Goal: Task Accomplishment & Management: Use online tool/utility

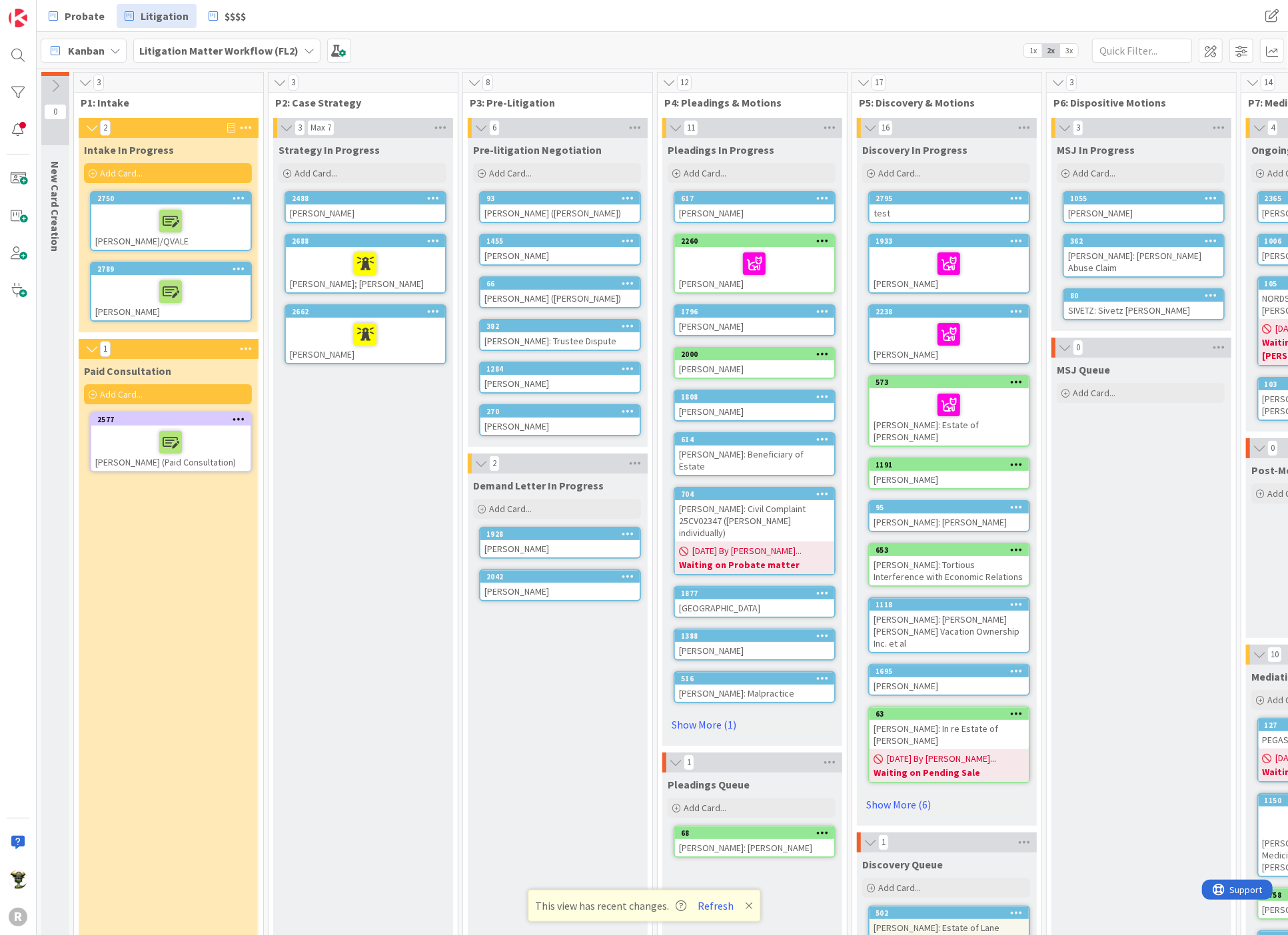
click at [733, 348] on div "2000" at bounding box center [754, 354] width 159 height 12
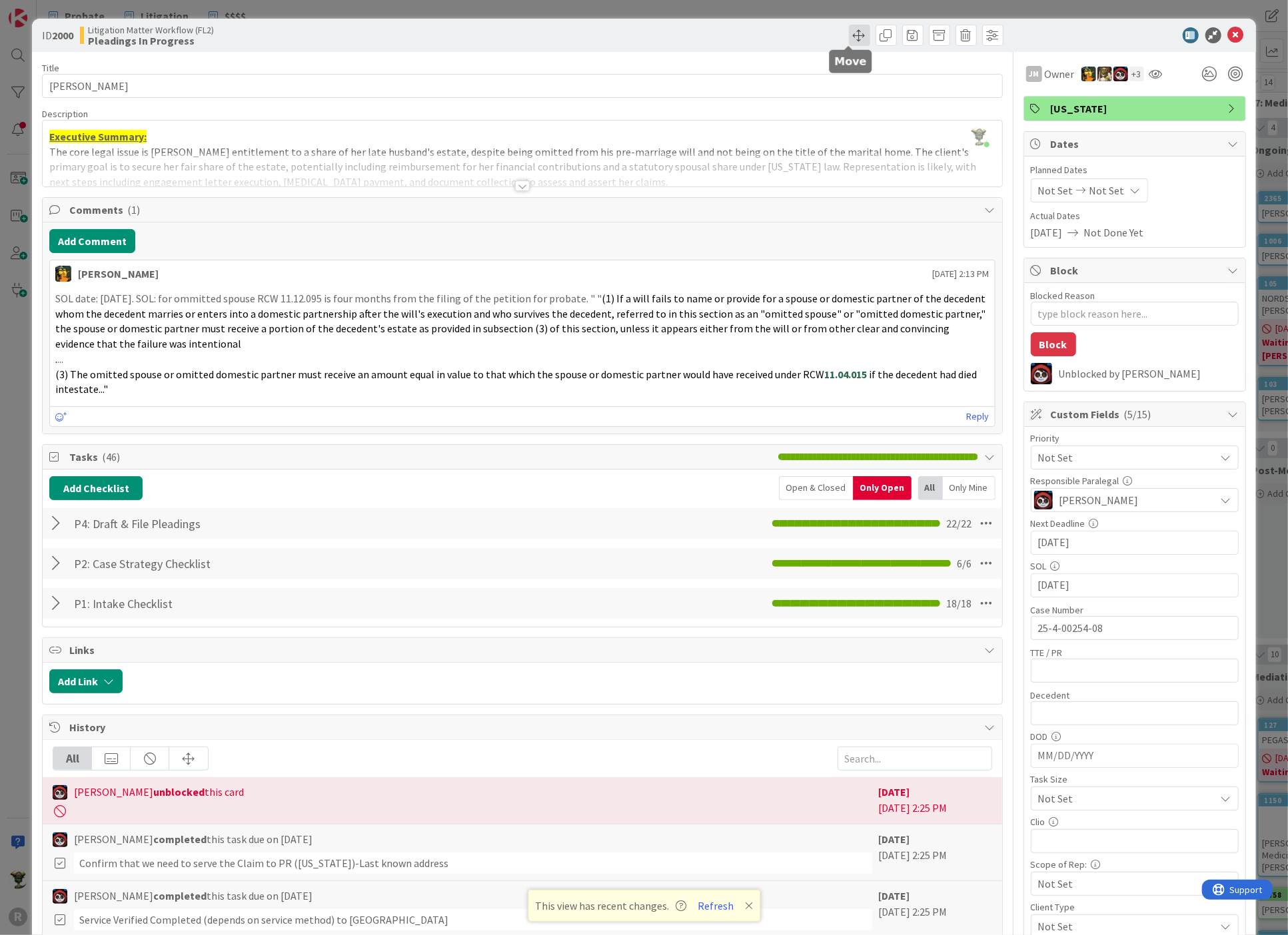
click at [849, 34] on span at bounding box center [859, 35] width 21 height 21
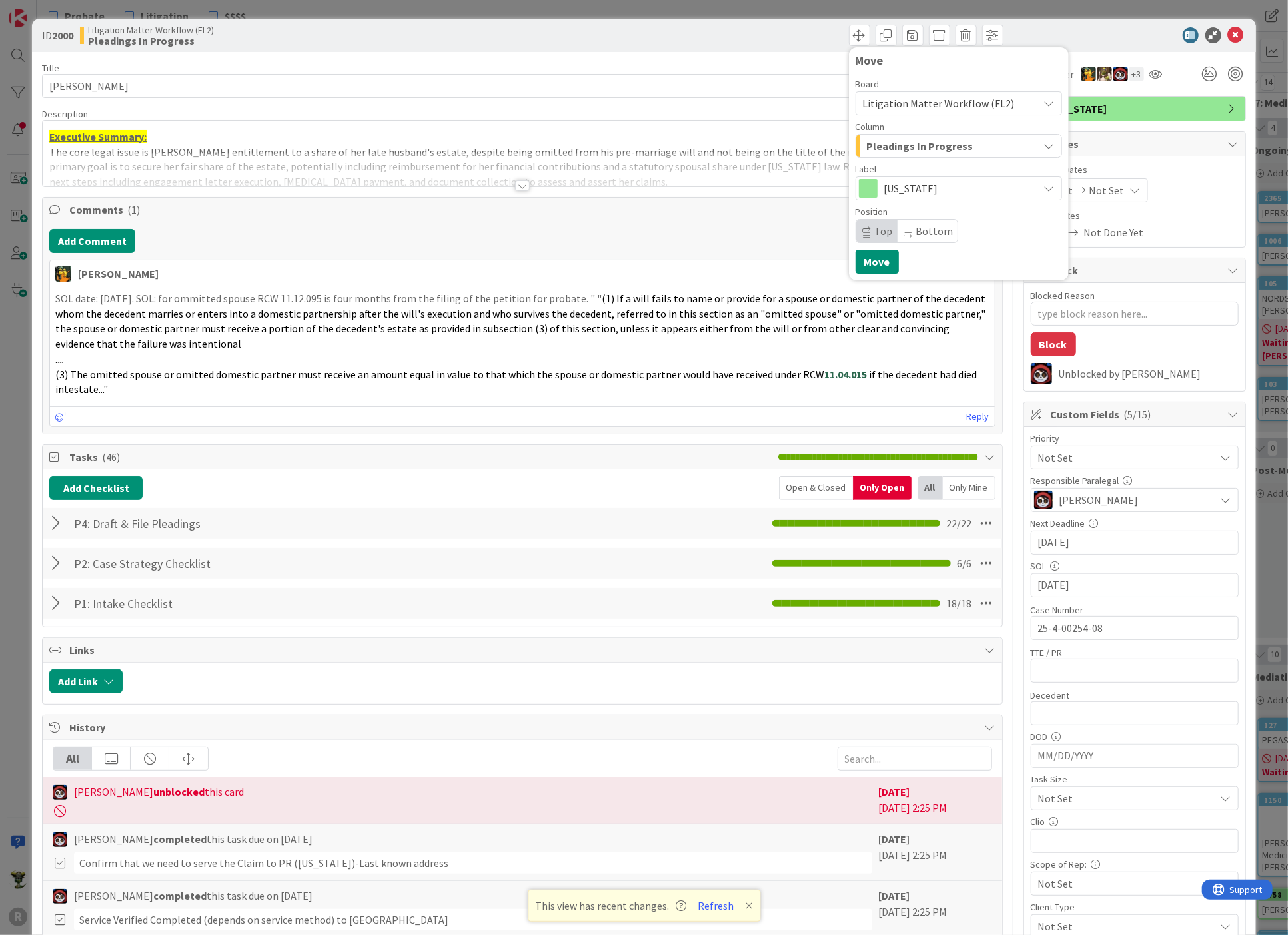
click at [934, 156] on div "Pleadings In Progress" at bounding box center [951, 146] width 176 height 21
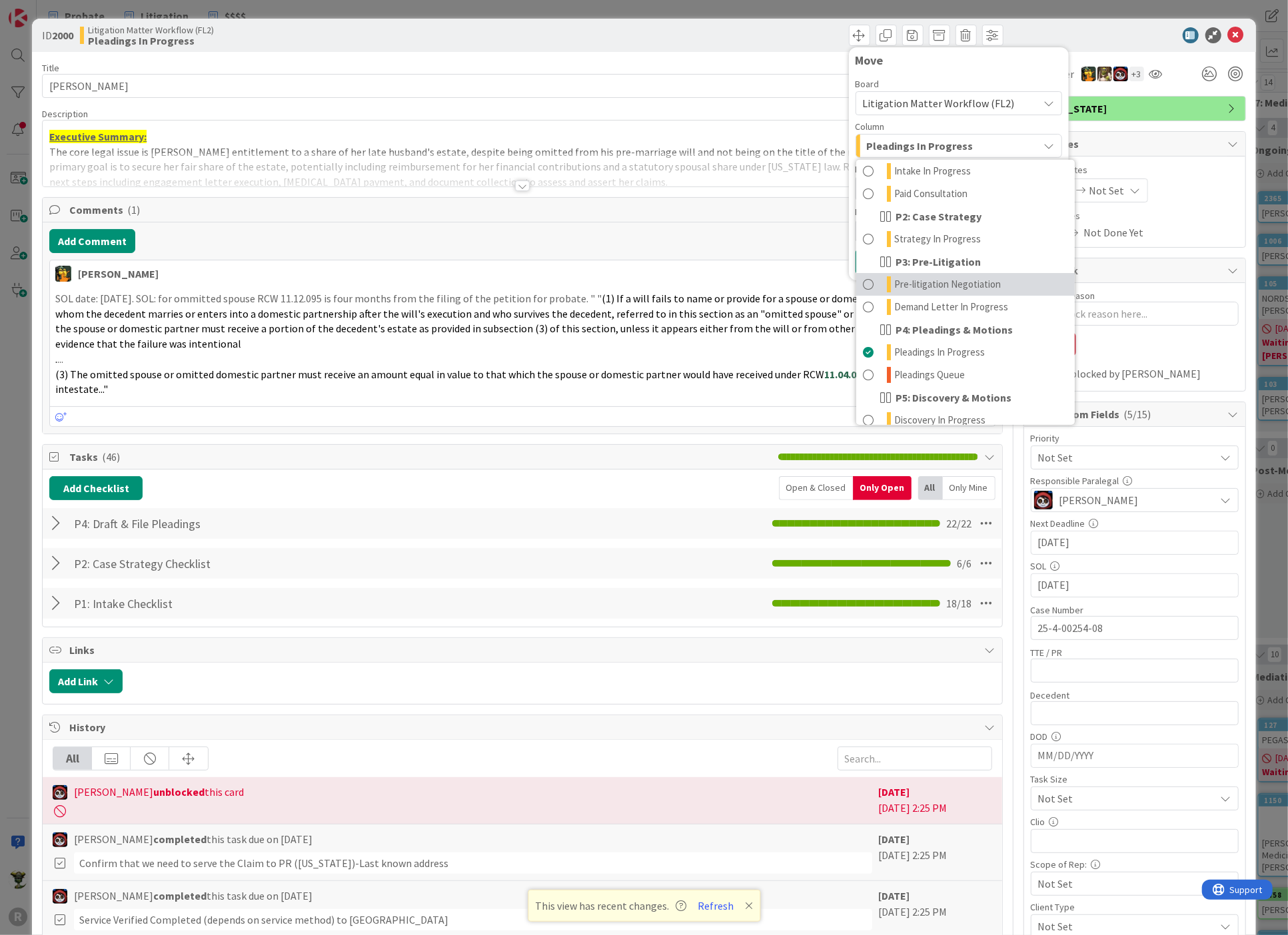
scroll to position [148, 0]
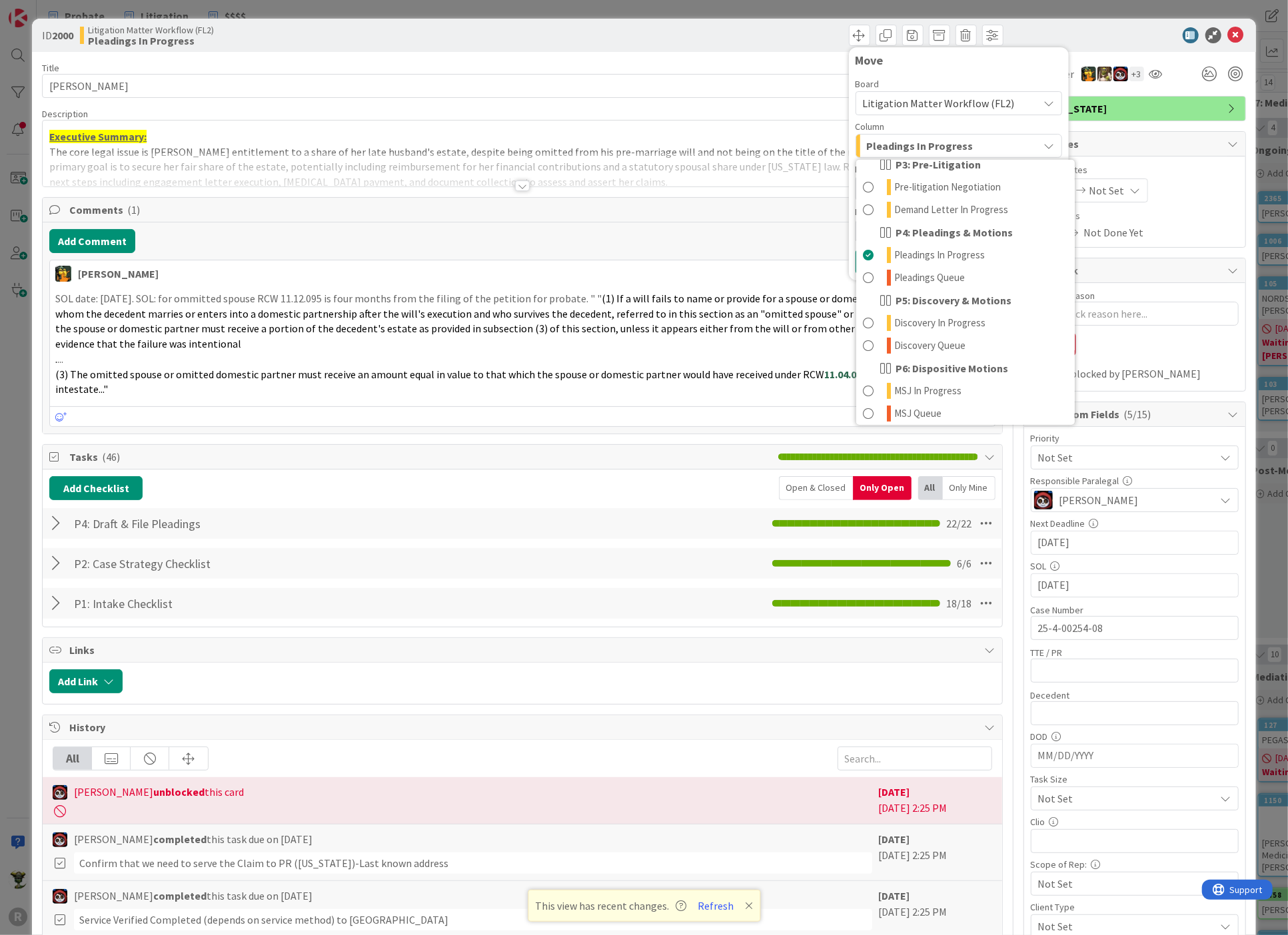
click at [721, 26] on div "Move Board Litigation Matter Workflow (FL2) Column Pleadings In Progress New Ca…" at bounding box center [765, 35] width 477 height 21
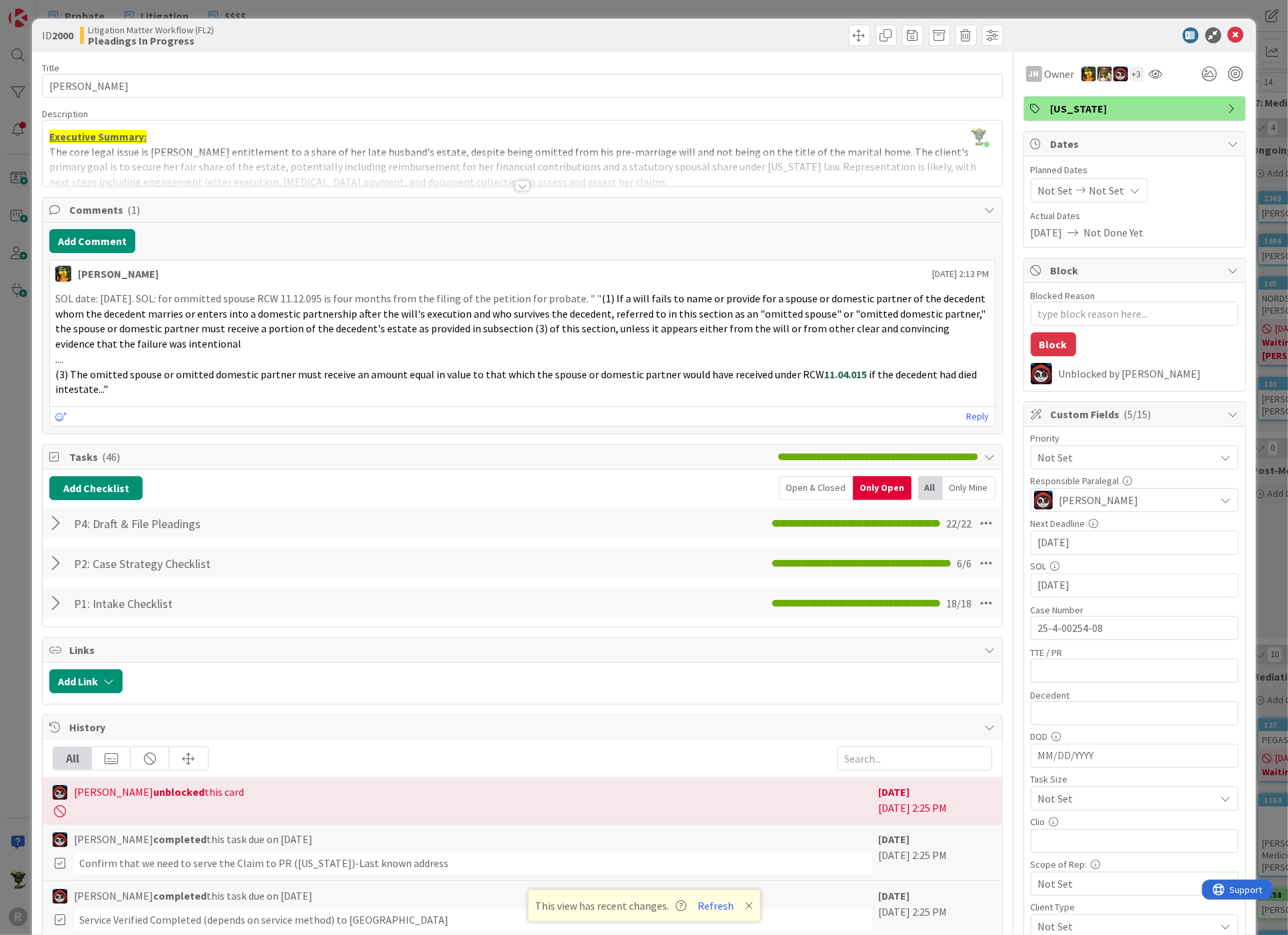
click at [53, 521] on div at bounding box center [58, 523] width 17 height 24
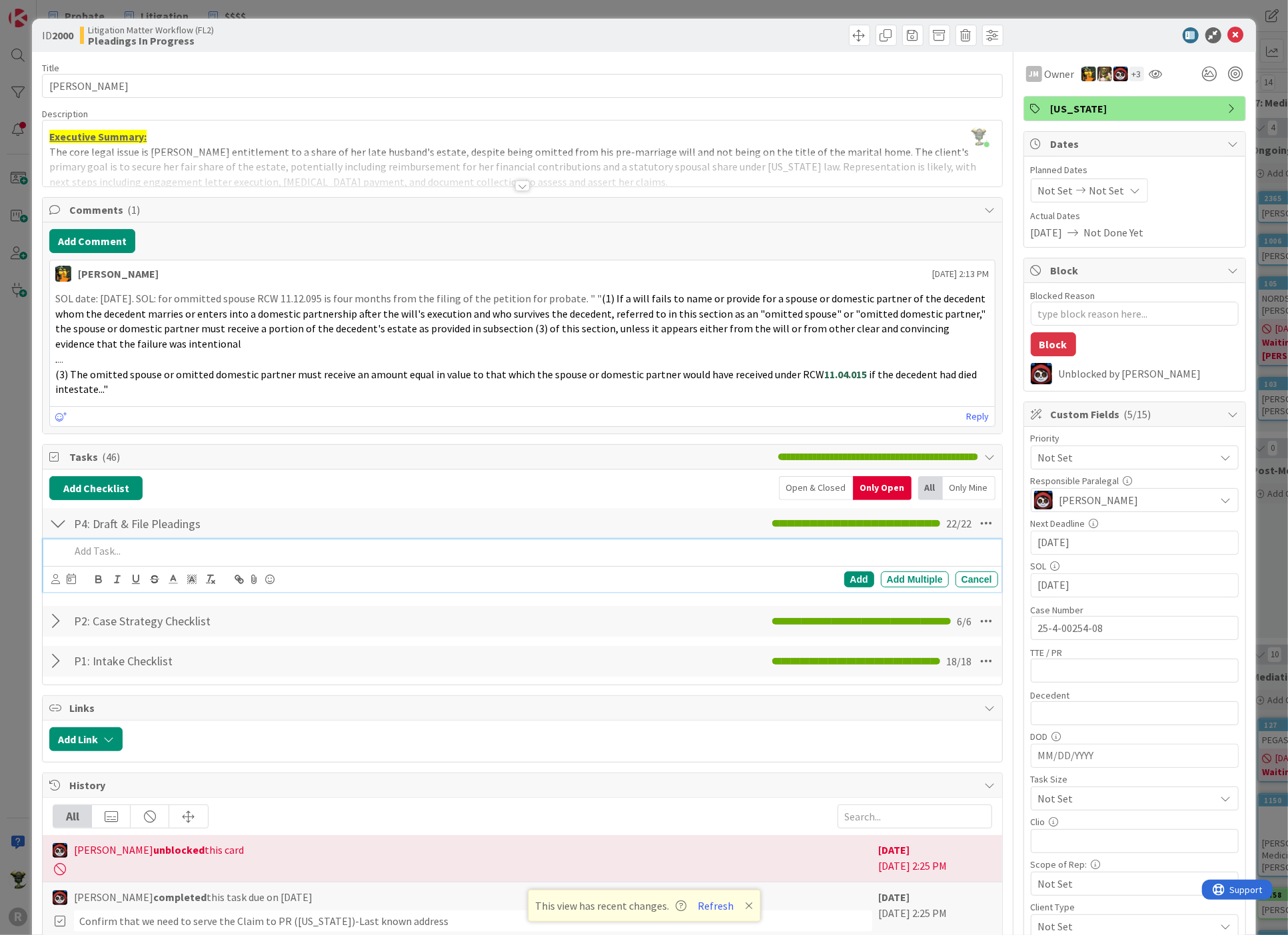
type textarea "x"
click at [109, 550] on p at bounding box center [531, 551] width 922 height 15
type textarea "x"
click at [58, 577] on icon at bounding box center [56, 580] width 9 height 10
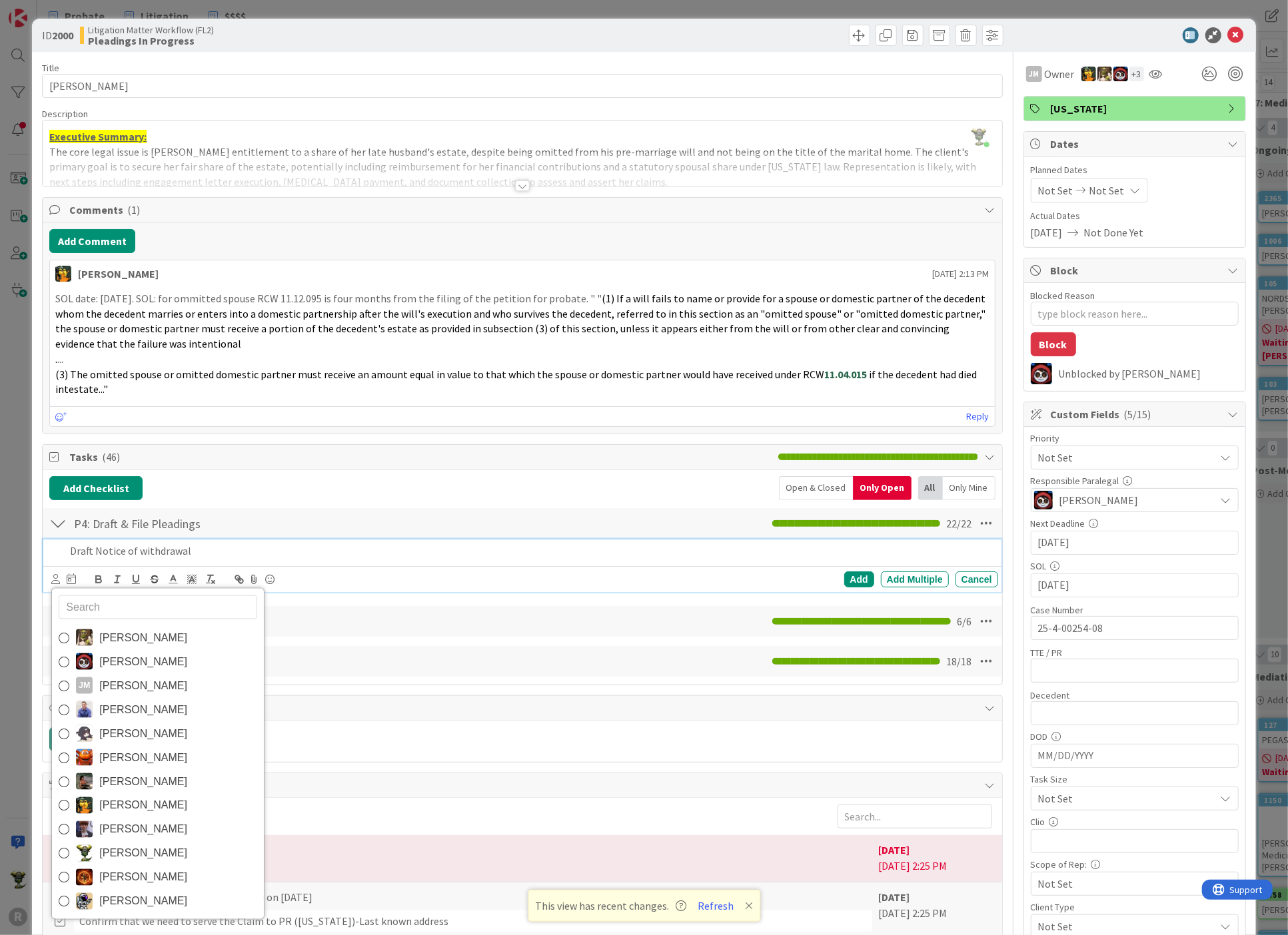
type input "f"
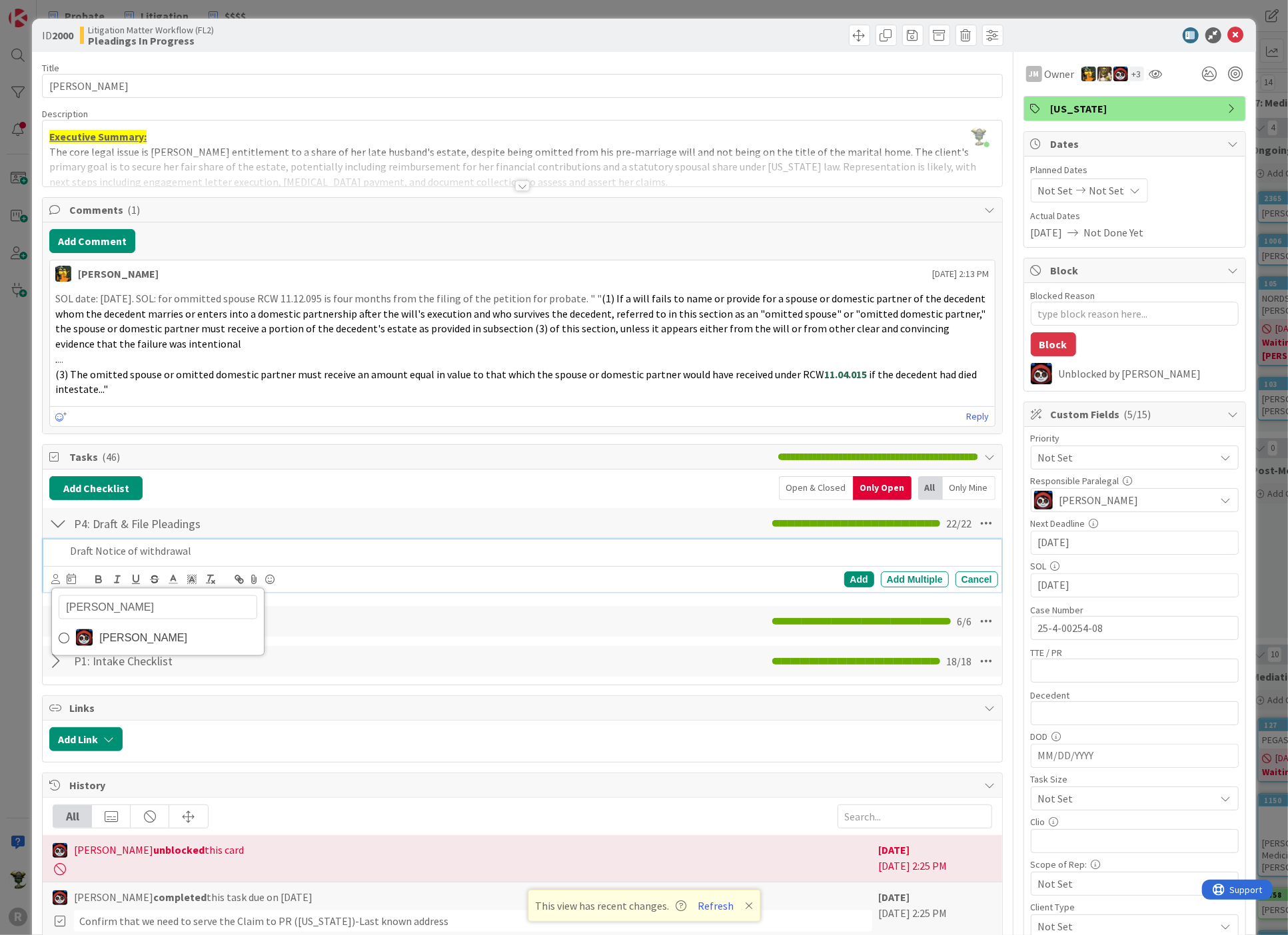
type input "[PERSON_NAME]"
click at [101, 636] on span "[PERSON_NAME]" at bounding box center [143, 637] width 88 height 20
click at [72, 575] on icon at bounding box center [75, 579] width 9 height 10
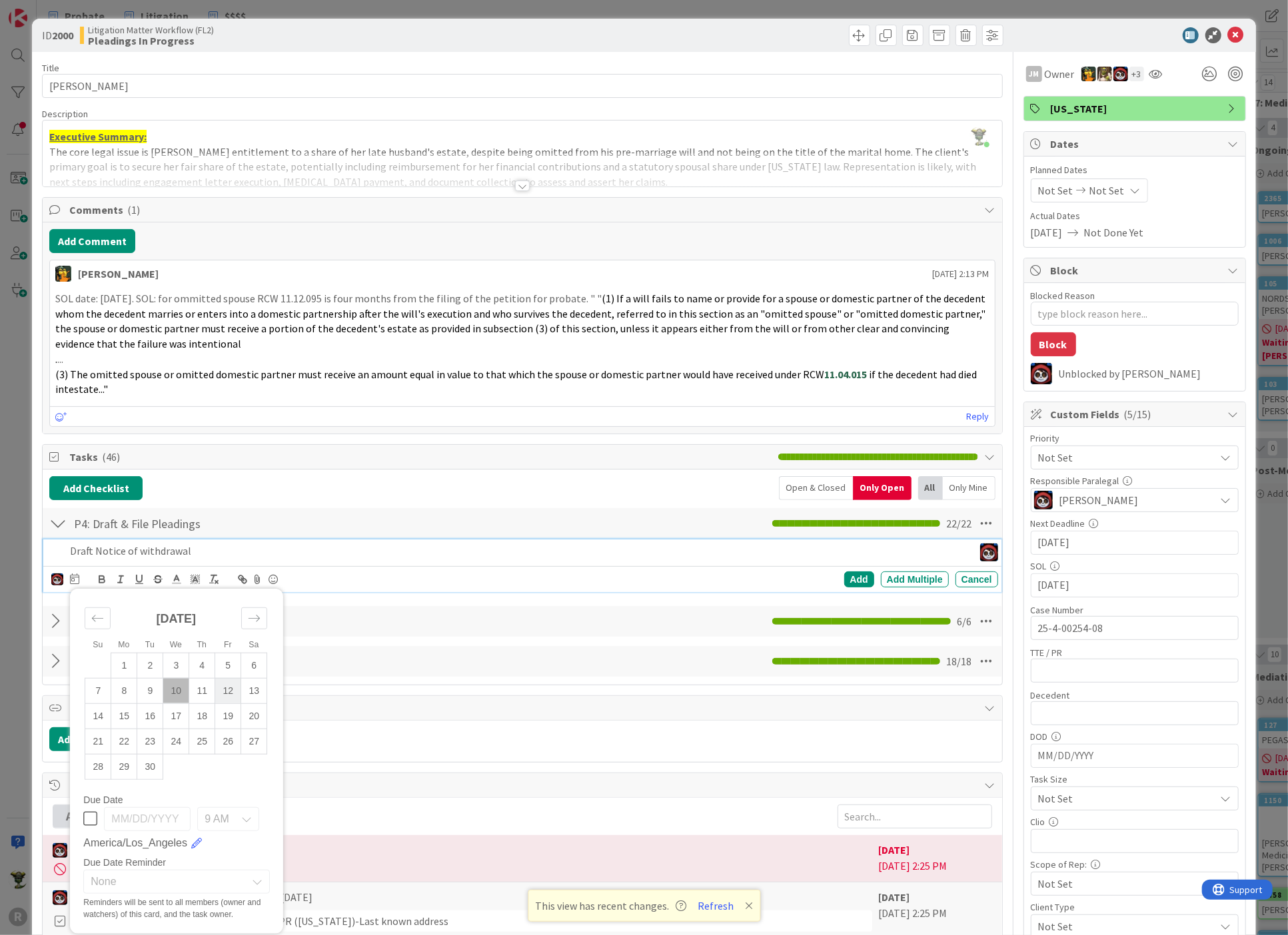
click at [224, 679] on td "12" at bounding box center [228, 691] width 26 height 26
click at [860, 571] on div "Add" at bounding box center [859, 579] width 30 height 16
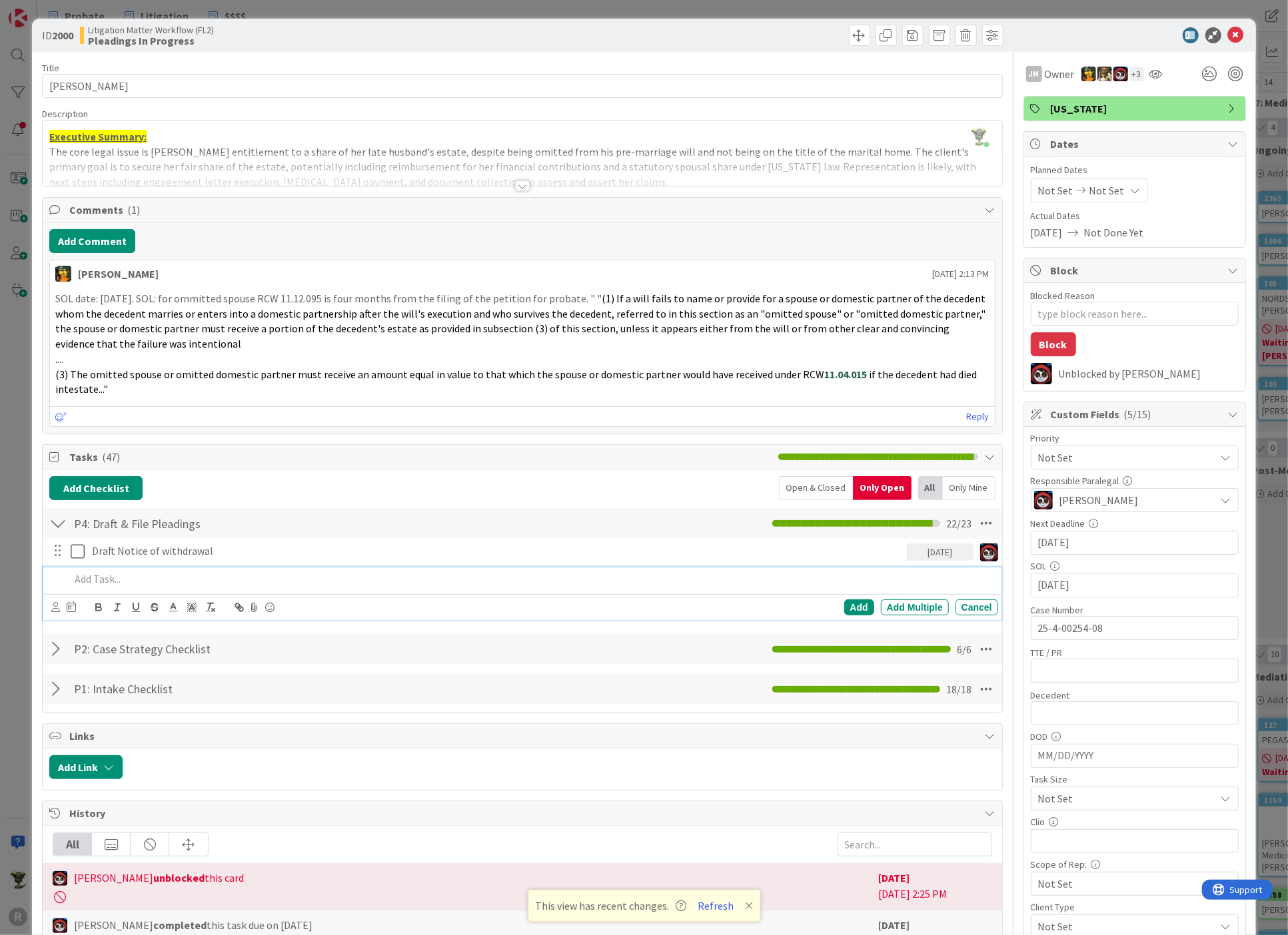
click at [158, 575] on p at bounding box center [531, 579] width 922 height 15
click at [55, 602] on icon at bounding box center [56, 607] width 9 height 10
click at [99, 662] on span "[PERSON_NAME]" at bounding box center [143, 665] width 88 height 20
click at [74, 602] on icon at bounding box center [75, 606] width 9 height 10
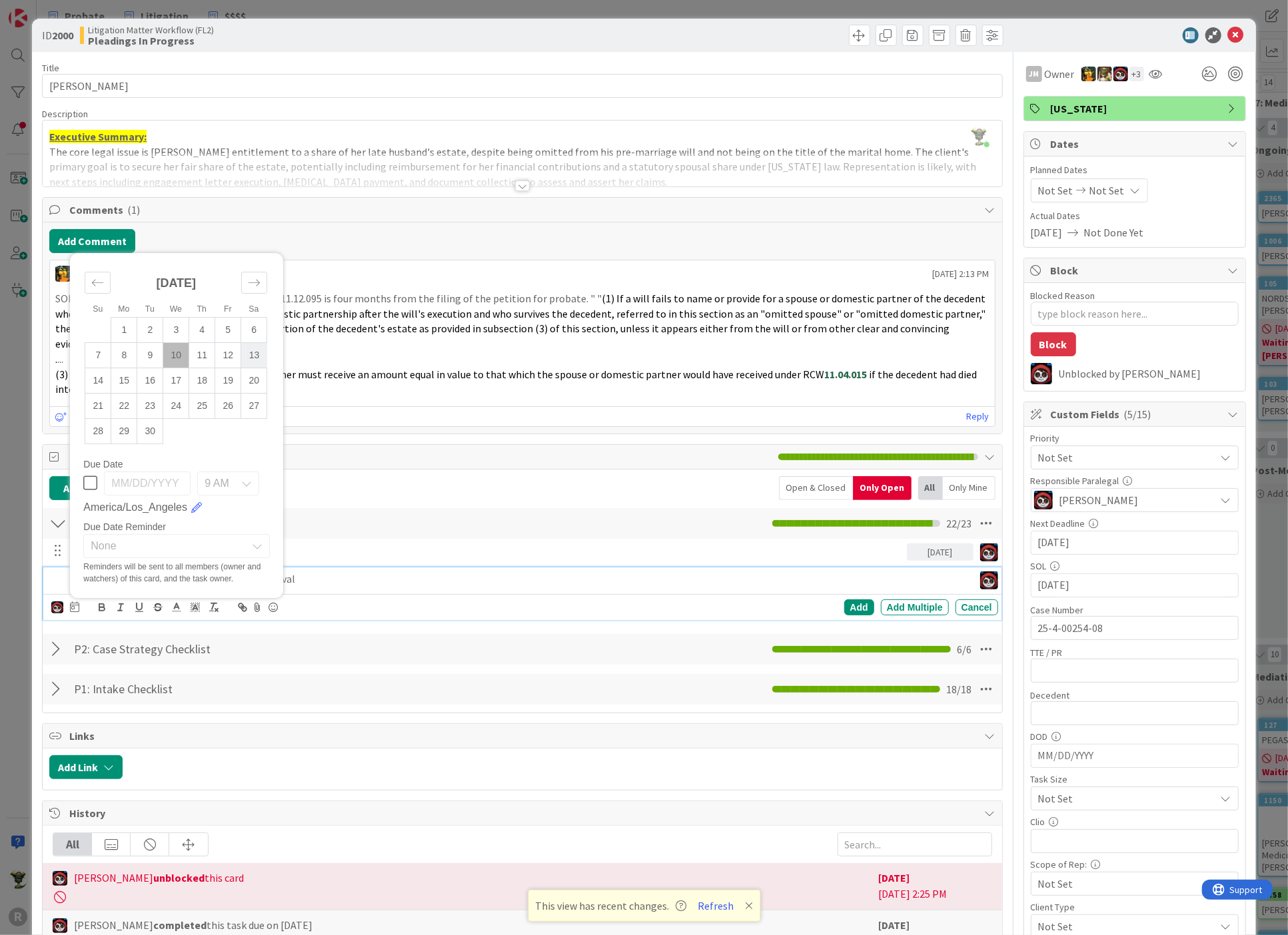
click at [247, 344] on td "13" at bounding box center [254, 355] width 26 height 26
click at [233, 352] on td "12" at bounding box center [228, 355] width 26 height 26
click at [856, 604] on div "Add" at bounding box center [859, 607] width 30 height 16
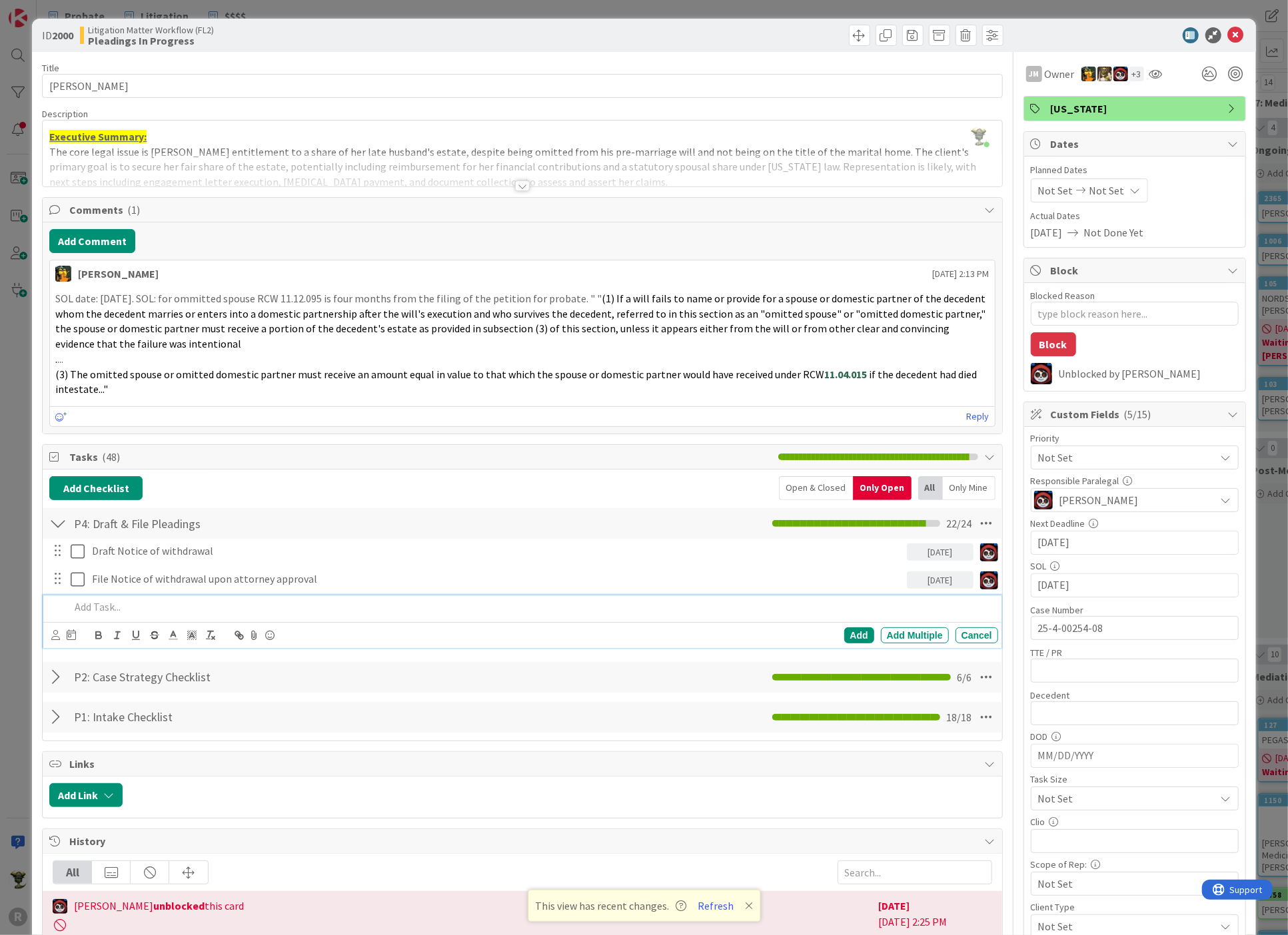
click at [238, 607] on p at bounding box center [531, 607] width 922 height 15
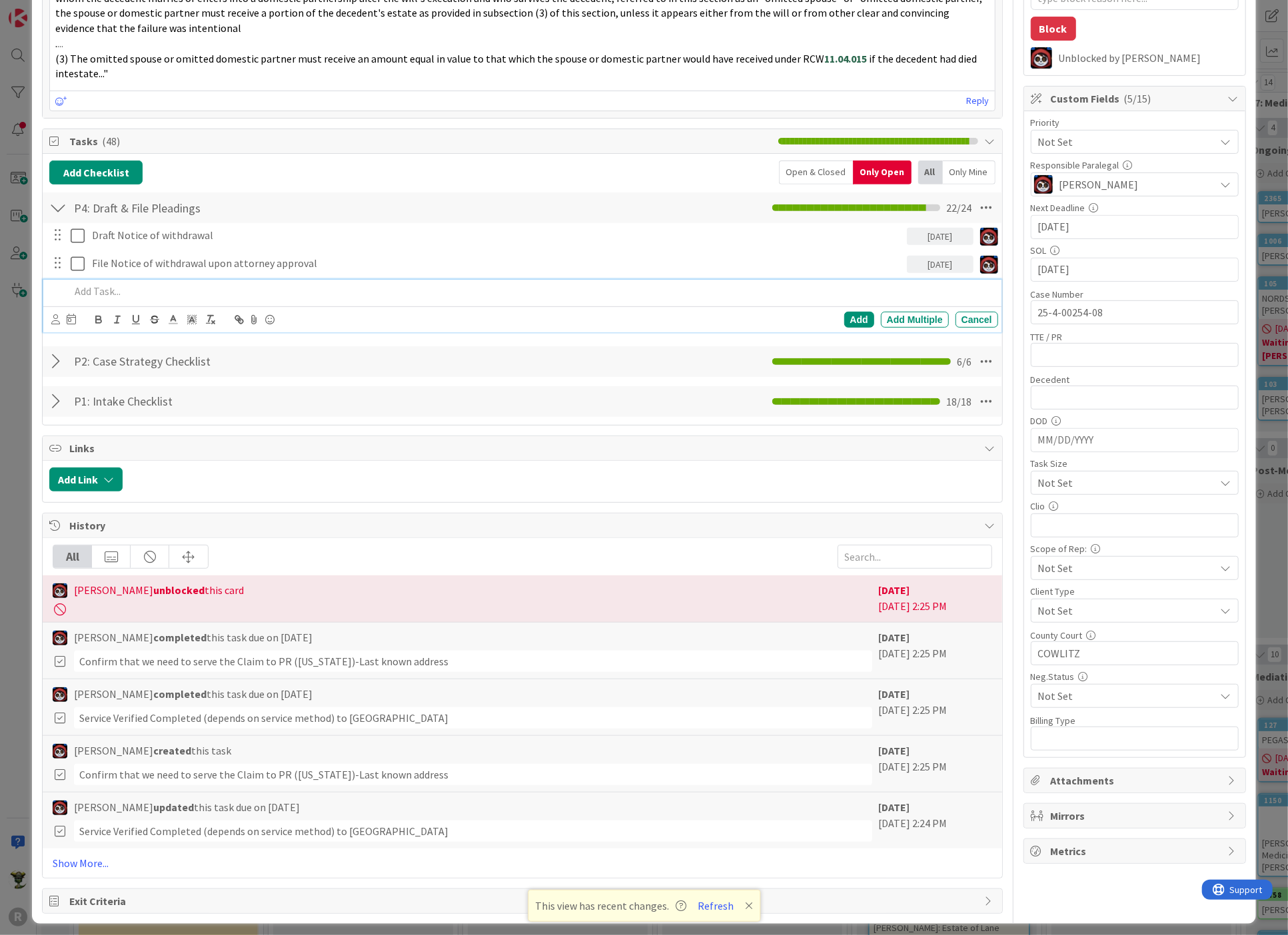
scroll to position [0, 0]
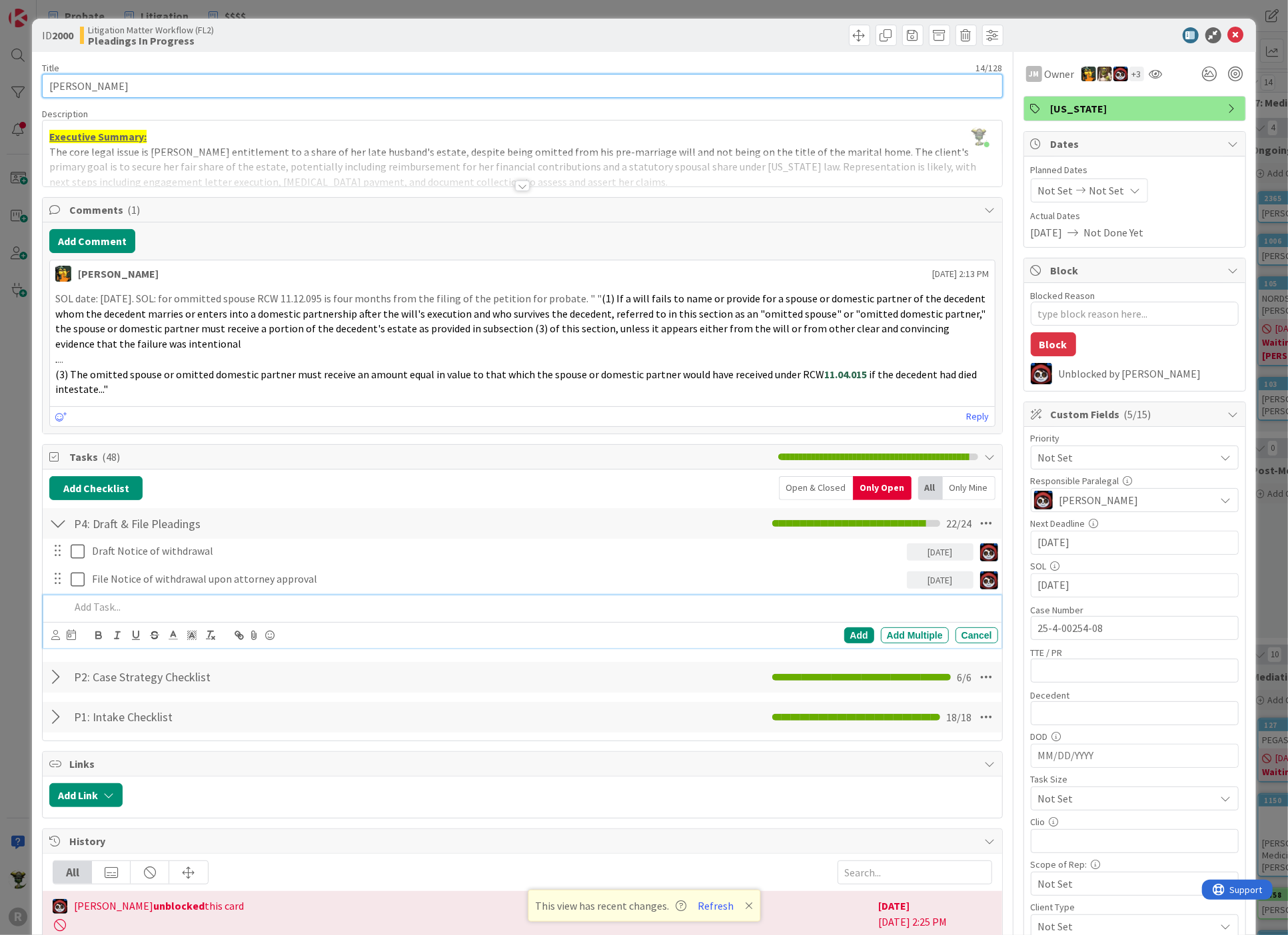
click at [57, 86] on input "[PERSON_NAME]" at bounding box center [522, 86] width 960 height 24
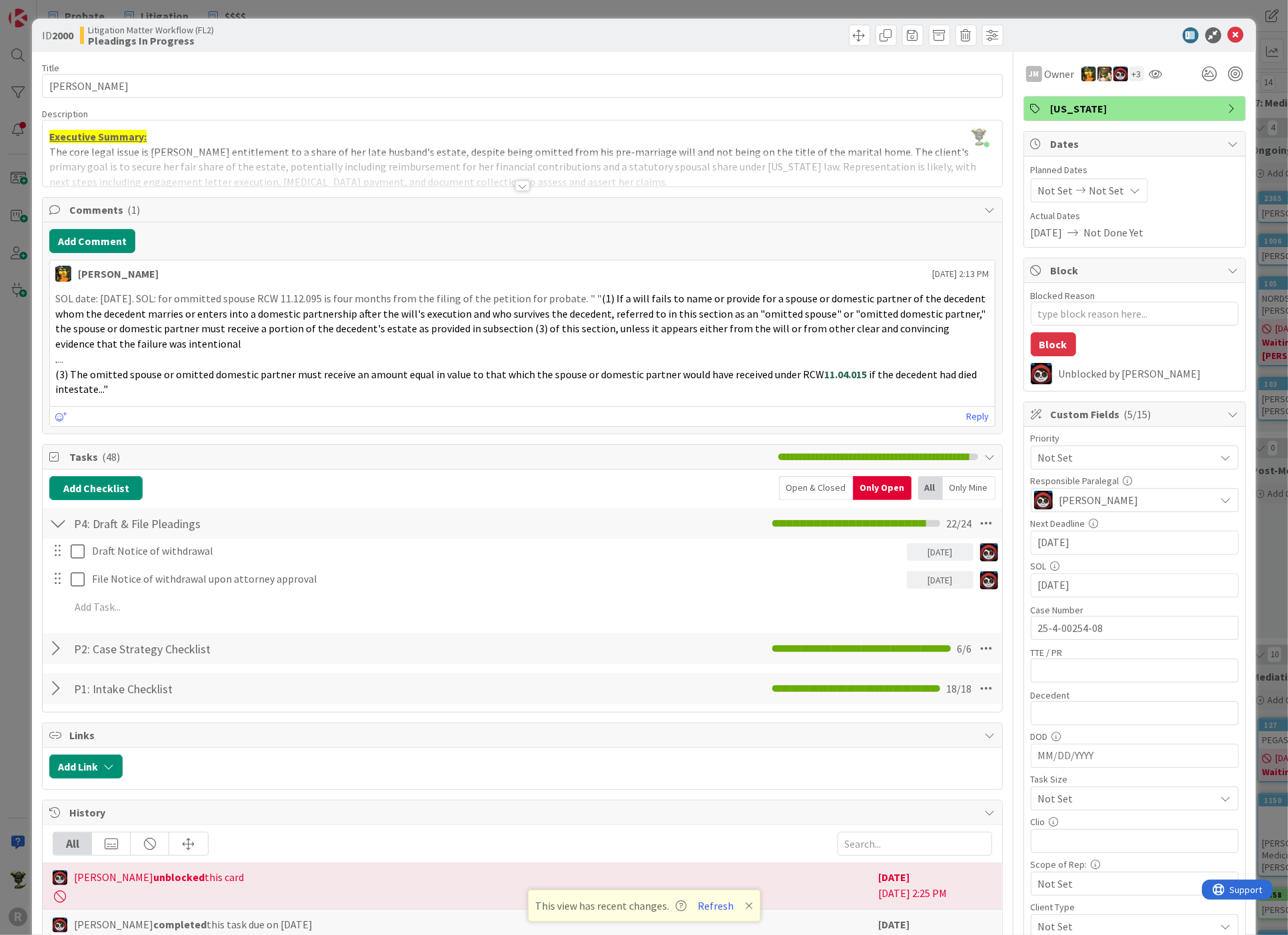
click at [461, 26] on div "Litigation Matter Workflow (FL2) Pleadings In Progress" at bounding box center [299, 35] width 439 height 21
click at [1058, 40] on div "Owner" at bounding box center [1042, 50] width 50 height 23
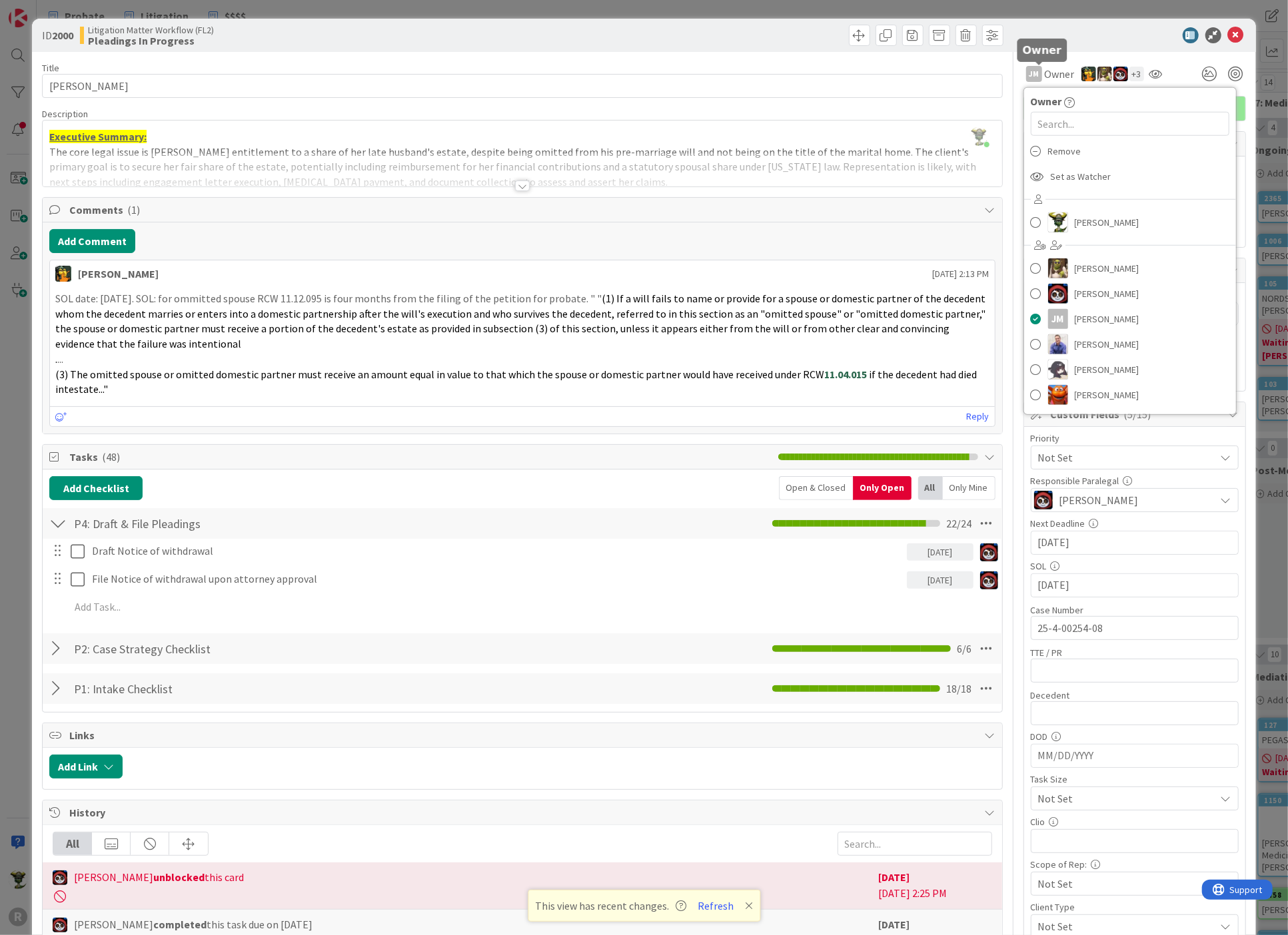
click at [1079, 35] on div at bounding box center [1127, 35] width 236 height 16
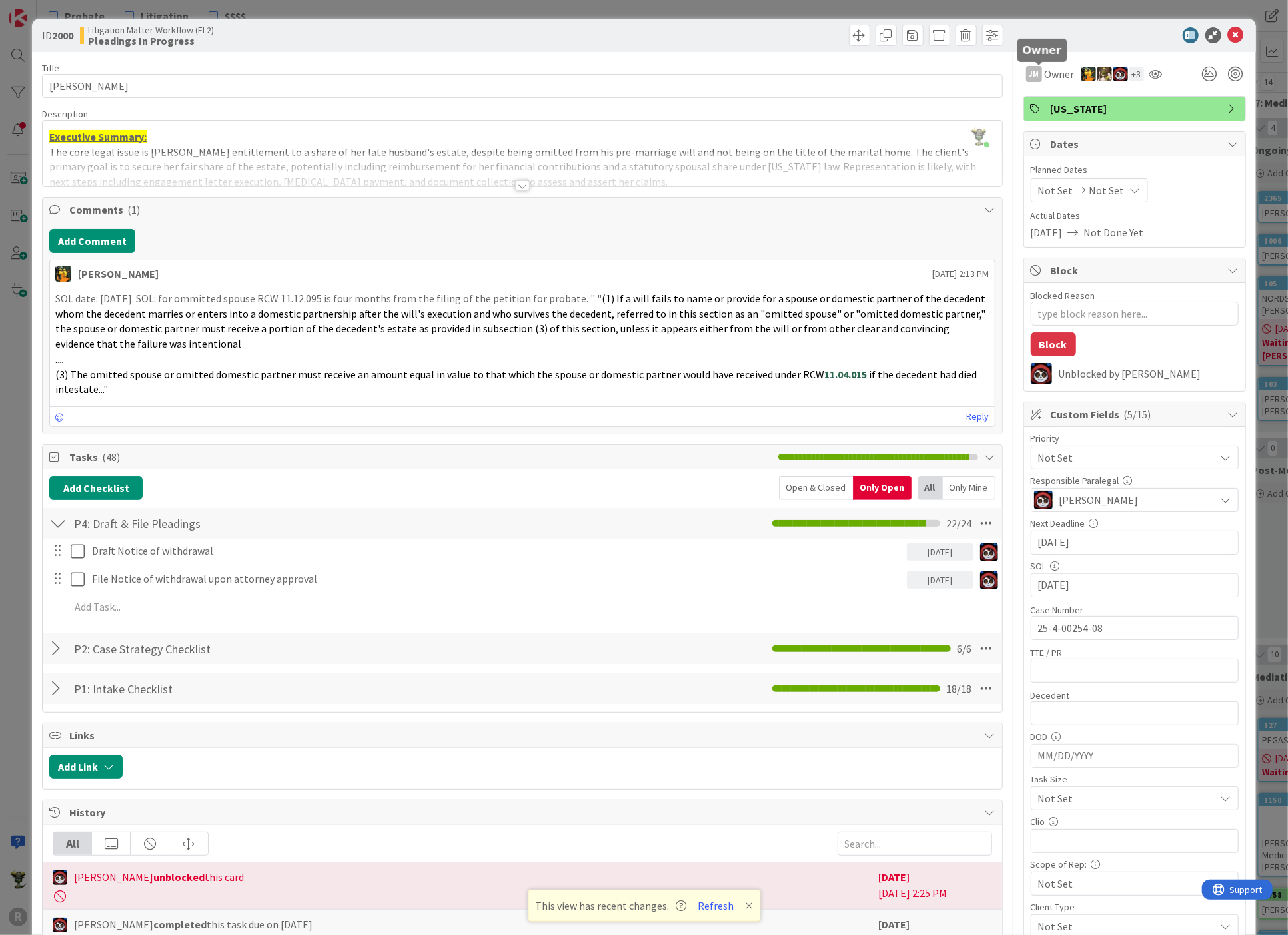
click at [1160, 33] on div at bounding box center [1127, 35] width 236 height 16
click at [754, 27] on div "Move Move" at bounding box center [765, 35] width 477 height 21
type textarea "x"
